Goal: Find specific page/section

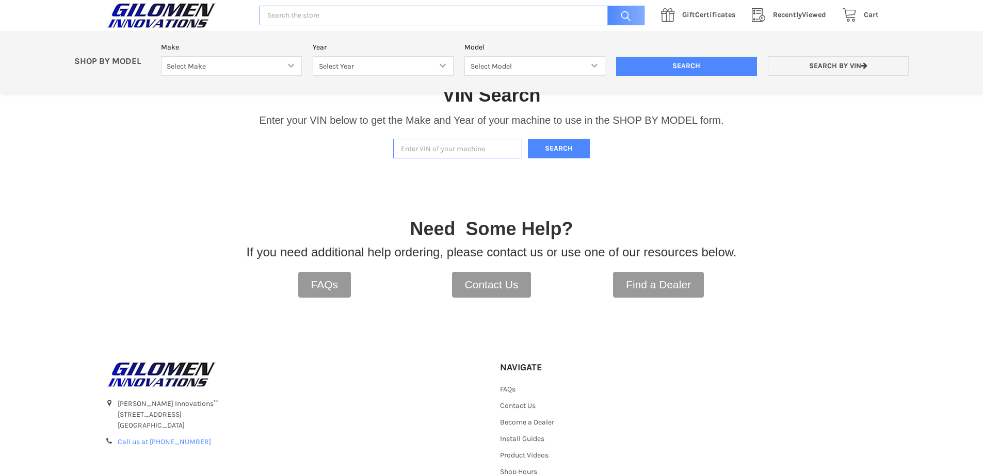
click at [465, 158] on input "Enter VIN of your machine" at bounding box center [457, 149] width 129 height 20
paste input "[US_VEHICLE_IDENTIFICATION_NUMBER]"
type input "[US_VEHICLE_IDENTIFICATION_NUMBER]"
click at [538, 155] on button "Search" at bounding box center [559, 149] width 62 height 20
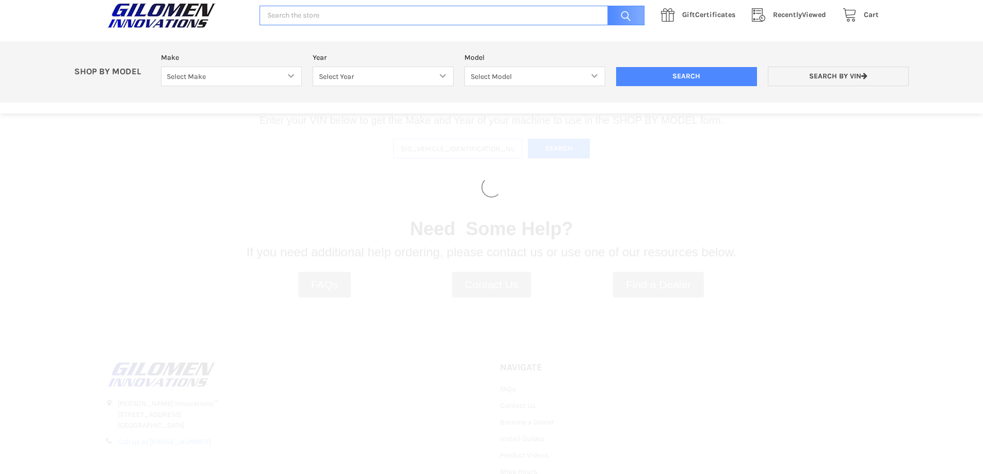
select select "330"
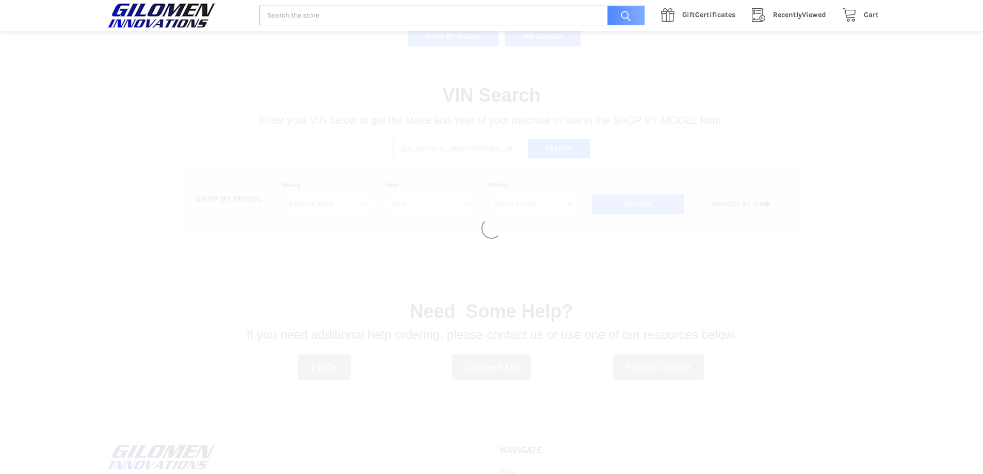
select select "333"
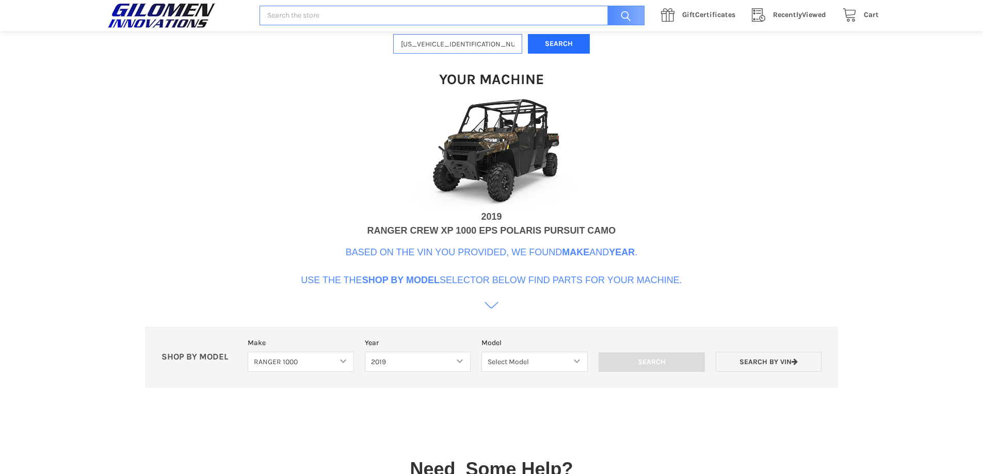
scroll to position [316, 0]
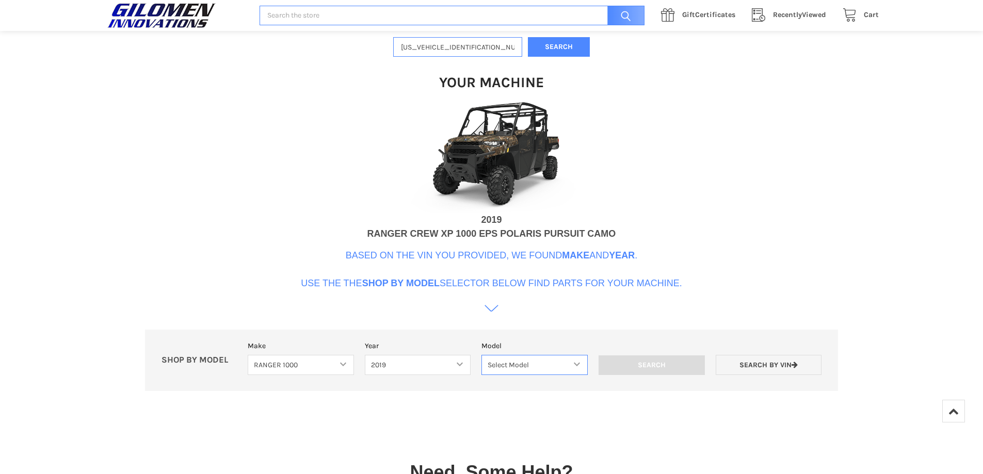
click at [563, 373] on select "Select Model Ranger 1000 XP Ranger 1000 Crew Ranger 1000 Northstar Ranger 1000 …" at bounding box center [534, 365] width 106 height 20
select select "119"
click at [481, 355] on select "Select Model Ranger 1000 XP Ranger 1000 Crew Ranger 1000 Northstar Ranger 1000 …" at bounding box center [534, 365] width 106 height 20
click at [686, 374] on input "Search" at bounding box center [651, 365] width 106 height 20
